Goal: Transaction & Acquisition: Book appointment/travel/reservation

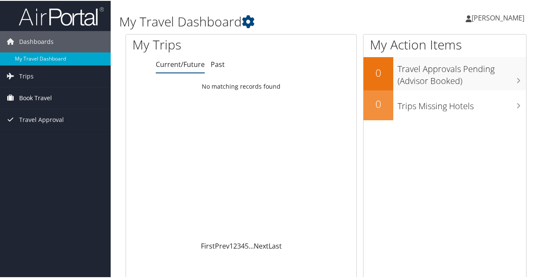
click at [37, 94] on span "Book Travel" at bounding box center [35, 96] width 33 height 21
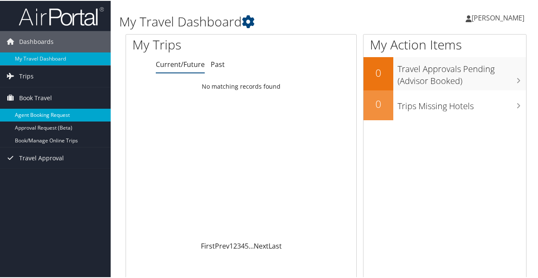
click at [44, 114] on link "Agent Booking Request" at bounding box center [55, 114] width 111 height 13
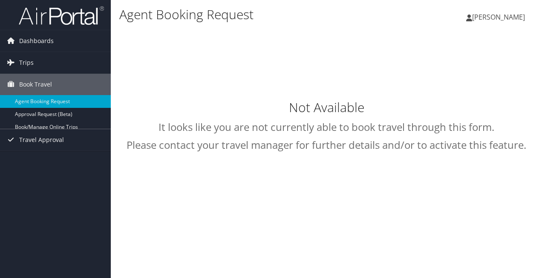
select select "[DOMAIN_NAME][EMAIL_ADDRESS][DOMAIN_NAME]"
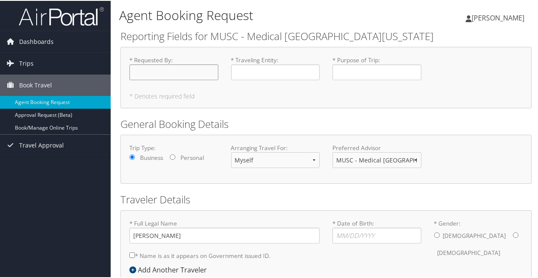
click at [160, 68] on input "* Requested By : Required" at bounding box center [173, 71] width 89 height 16
click at [159, 72] on input "* Requested By : Required" at bounding box center [173, 71] width 89 height 16
type input "[PERSON_NAME]"
type input "MUHA"
type input "P"
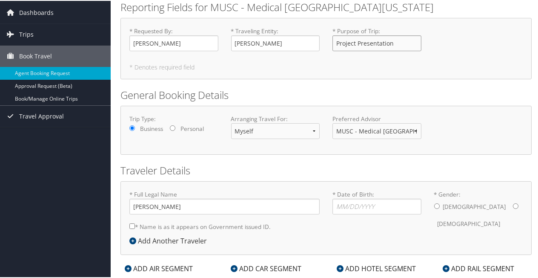
scroll to position [43, 0]
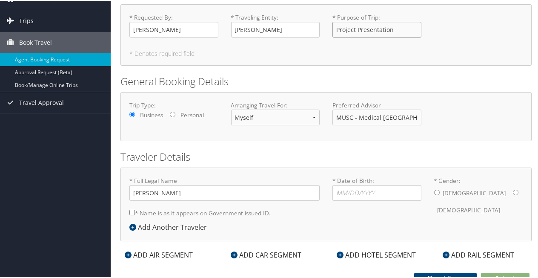
type input "Project Presentation"
click at [341, 189] on input "* Date of Birth: Invalid Date" at bounding box center [377, 192] width 89 height 16
type input "05/31/1984"
click at [513, 189] on input "* Gender: Male Female" at bounding box center [516, 192] width 6 height 6
radio input "true"
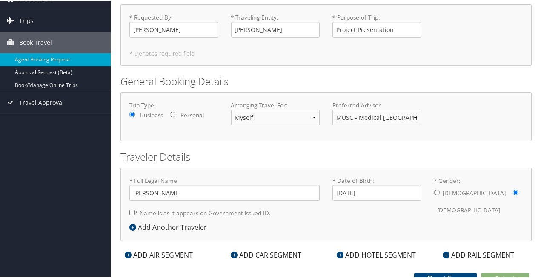
scroll to position [49, 0]
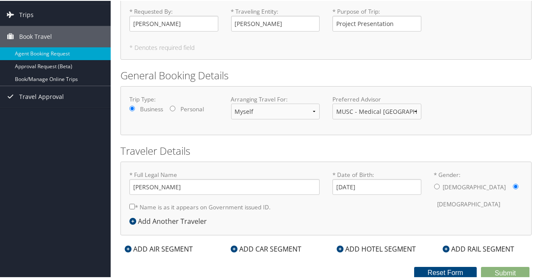
click at [155, 247] on div "ADD AIR SEGMENT" at bounding box center [158, 248] width 77 height 10
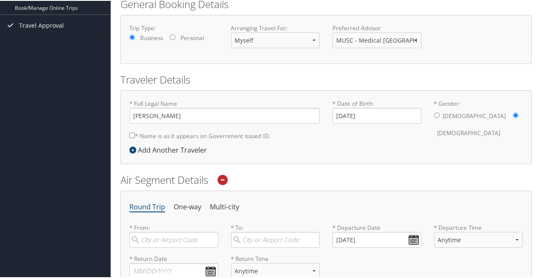
scroll to position [219, 0]
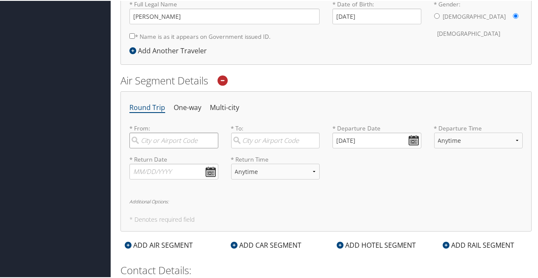
click at [174, 140] on input "search" at bounding box center [173, 140] width 89 height 16
click at [498, 218] on h5 "* Denotes required field" at bounding box center [325, 218] width 393 height 6
click at [193, 133] on input "search" at bounding box center [173, 140] width 89 height 16
click at [181, 155] on div "Charleston (CHS SC)" at bounding box center [174, 163] width 77 height 22
click at [181, 147] on input "CHS" at bounding box center [173, 140] width 89 height 16
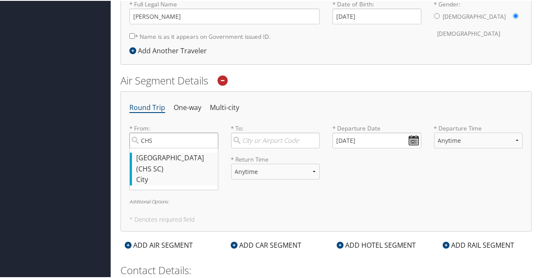
type input "Charleston (CHS SC)"
click at [257, 135] on input "search" at bounding box center [275, 140] width 89 height 16
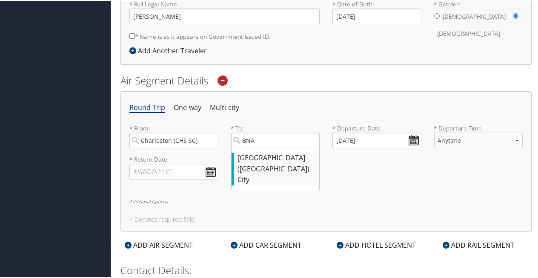
click at [303, 158] on div "Nashville (BNA TN)" at bounding box center [276, 163] width 77 height 22
click at [303, 147] on input "BNA" at bounding box center [275, 140] width 89 height 16
type input "Nashville (BNA TN)"
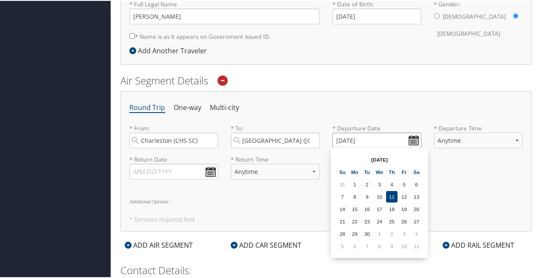
click at [408, 138] on input "09/11/2025" at bounding box center [377, 140] width 89 height 16
click at [344, 246] on td "5" at bounding box center [342, 244] width 11 height 11
type input "10/05/2025"
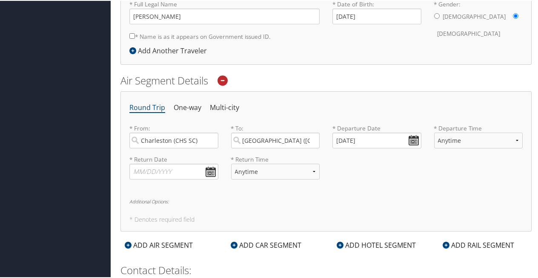
click at [481, 162] on div "* Return Date Dates must be valid * Return Time Anytime Early Morning (5AM-7AM)…" at bounding box center [326, 169] width 406 height 31
click at [481, 137] on select "Anytime Early Morning (5AM-7AM) Morning (7AM-12PM) Afternoon (12PM-5PM) Evening…" at bounding box center [478, 140] width 89 height 16
select select "9:00 PM"
click at [434, 132] on select "Anytime Early Morning (5AM-7AM) Morning (7AM-12PM) Afternoon (12PM-5PM) Evening…" at bounding box center [478, 140] width 89 height 16
click at [208, 168] on input "text" at bounding box center [173, 171] width 89 height 16
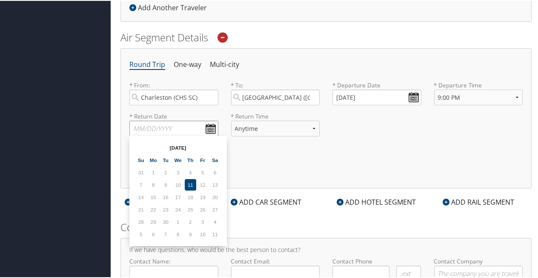
scroll to position [304, 0]
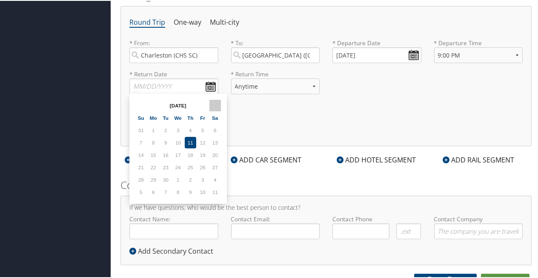
click at [217, 103] on th at bounding box center [214, 104] width 11 height 11
click at [178, 143] on td "8" at bounding box center [177, 141] width 11 height 11
type input "10/08/2025"
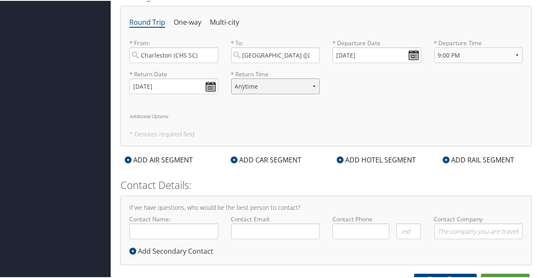
click at [290, 80] on select "Anytime Early Morning (5AM-7AM) Morning (7AM-12PM) Afternoon (12PM-5PM) Evening…" at bounding box center [275, 85] width 89 height 16
click at [443, 72] on div "* Return Date 10/08/2025 Dates must be valid * Return Time Anytime Early Mornin…" at bounding box center [326, 84] width 406 height 31
click at [474, 54] on select "Anytime Early Morning (5AM-7AM) Morning (7AM-12PM) Afternoon (12PM-5PM) Evening…" at bounding box center [478, 54] width 89 height 16
select select "5PM-10PM"
click at [434, 46] on select "Anytime Early Morning (5AM-7AM) Morning (7AM-12PM) Afternoon (12PM-5PM) Evening…" at bounding box center [478, 54] width 89 height 16
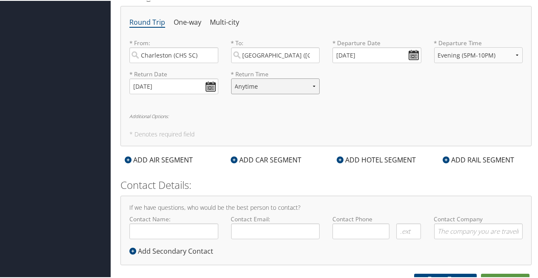
click at [280, 89] on select "Anytime Early Morning (5AM-7AM) Morning (7AM-12PM) Afternoon (12PM-5PM) Evening…" at bounding box center [275, 85] width 89 height 16
click at [453, 111] on div "Round Trip One-way Multi-city * From: Charleston (CHS SC) Required * To: Nashvi…" at bounding box center [325, 75] width 411 height 140
click at [297, 80] on select "Anytime Early Morning (5AM-7AM) Morning (7AM-12PM) Afternoon (12PM-5PM) Evening…" at bounding box center [275, 85] width 89 height 16
select select "7AM-12PM"
click at [231, 77] on select "Anytime Early Morning (5AM-7AM) Morning (7AM-12PM) Afternoon (12PM-5PM) Evening…" at bounding box center [275, 85] width 89 height 16
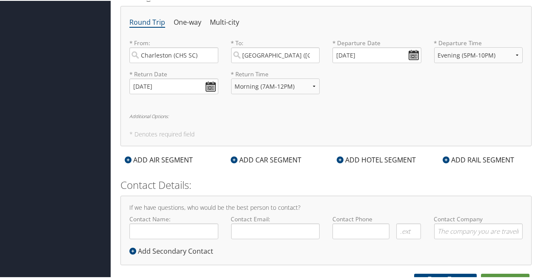
click at [402, 115] on h6 "Additional Options:" at bounding box center [325, 115] width 393 height 5
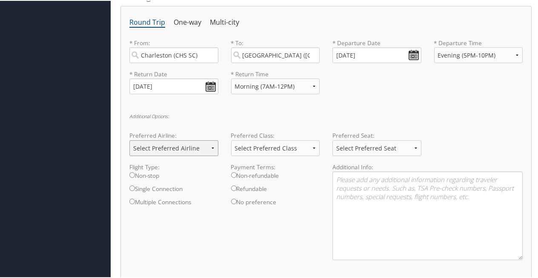
click at [208, 150] on select "Select Preferred Airline Delta United Airlines American Airlines Southwest Airl…" at bounding box center [173, 147] width 89 height 16
select select "Southwest Airlines(WN)"
click at [129, 139] on select "Select Preferred Airline Delta United Airlines American Airlines Southwest Airl…" at bounding box center [173, 147] width 89 height 16
click at [257, 151] on select "Select Preferred Class Economy Economy Plus Business First Class" at bounding box center [275, 147] width 89 height 16
click at [372, 128] on div "Additional Options: Preferred Airline: Select Preferred Airline Delta United Ai…" at bounding box center [325, 189] width 393 height 153
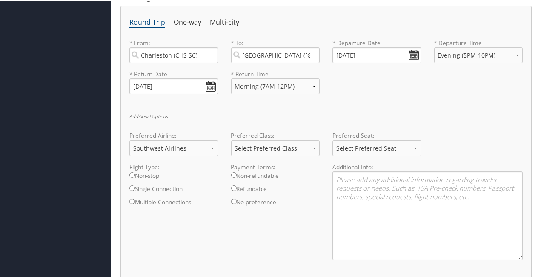
click at [136, 174] on label "Non-stop" at bounding box center [173, 176] width 89 height 13
click at [135, 174] on input "Non-stop" at bounding box center [132, 174] width 6 height 6
radio input "true"
click at [445, 186] on textarea at bounding box center [428, 214] width 190 height 89
click at [432, 186] on textarea at bounding box center [428, 214] width 190 height 89
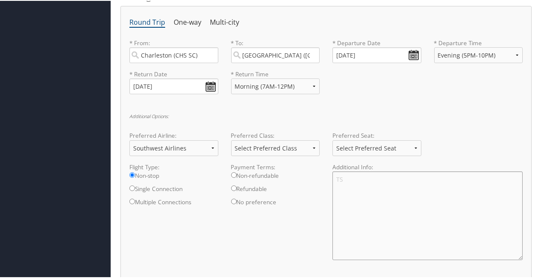
type textarea "T"
type textarea "KTN: TT12QZ4GZ"
click at [450, 118] on div "Additional Options: Preferred Airline: Select Preferred Airline Delta United Ai…" at bounding box center [325, 189] width 393 height 153
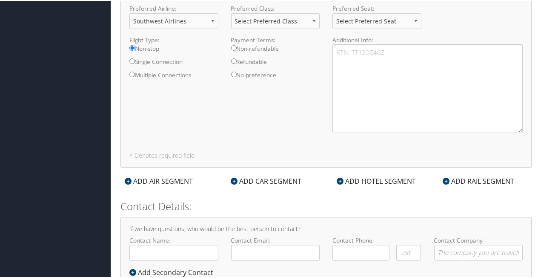
scroll to position [456, 0]
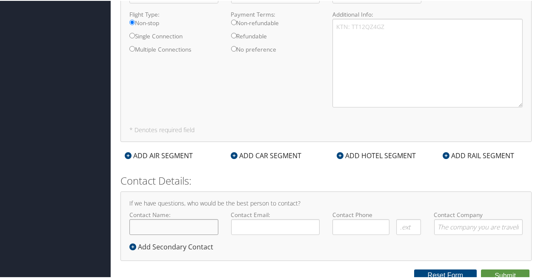
click at [181, 220] on input "Contact Name:" at bounding box center [173, 226] width 89 height 16
type input "Lauren"
type input "marozzi@musc.edu"
type input "( ) -"
click at [184, 224] on input "Lauren" at bounding box center [173, 226] width 89 height 16
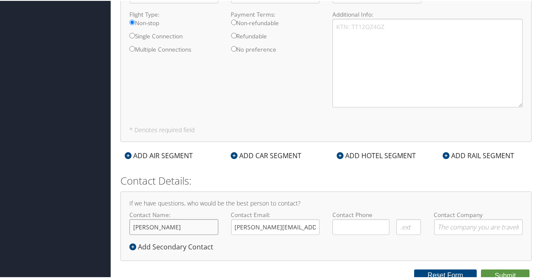
type input "[PERSON_NAME]"
click at [382, 220] on input "(518) 588-2162" at bounding box center [361, 226] width 57 height 16
drag, startPoint x: 378, startPoint y: 220, endPoint x: 301, endPoint y: 224, distance: 76.3
click at [301, 224] on div "Contact Name: Lauren Marozzi Required Contact Email: marozzi@musc.edu Required …" at bounding box center [326, 224] width 406 height 31
type input "( ) -"
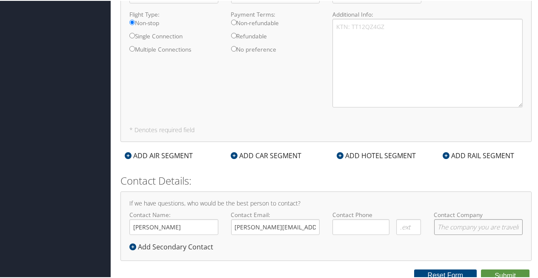
click at [477, 228] on input "Contact Company" at bounding box center [478, 226] width 89 height 16
type input "MUSC"
click at [509, 271] on button "Submit" at bounding box center [505, 274] width 49 height 13
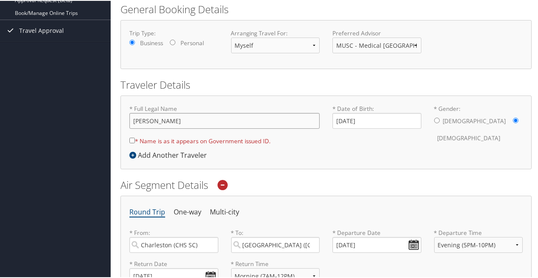
type input "[PERSON_NAME]"
click at [132, 138] on input "* Name is as it appears on Government issued ID." at bounding box center [132, 140] width 6 height 6
checkbox input "true"
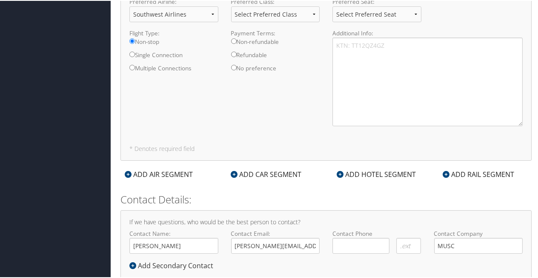
scroll to position [456, 0]
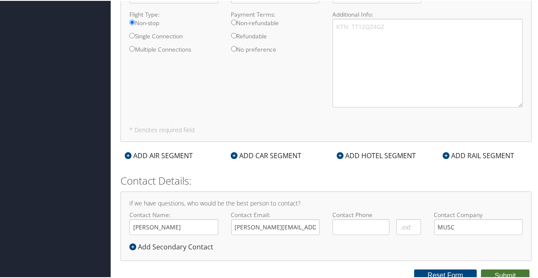
click at [493, 271] on button "Submit" at bounding box center [505, 274] width 49 height 13
